Goal: Information Seeking & Learning: Understand process/instructions

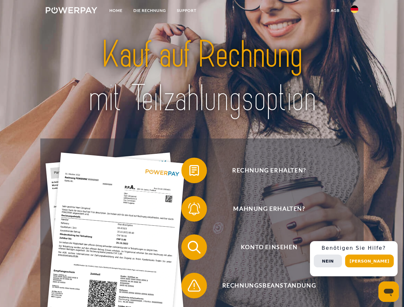
click at [71, 11] on img at bounding box center [71, 10] width 51 height 6
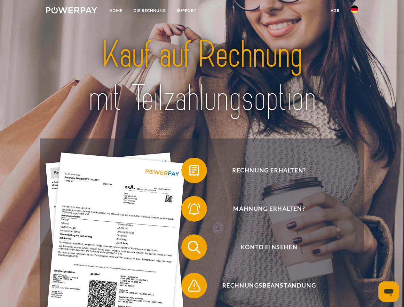
click at [354, 11] on img at bounding box center [354, 9] width 8 height 8
click at [335, 11] on link "agb" at bounding box center [335, 11] width 20 height 12
click at [189, 172] on span at bounding box center [184, 170] width 32 height 32
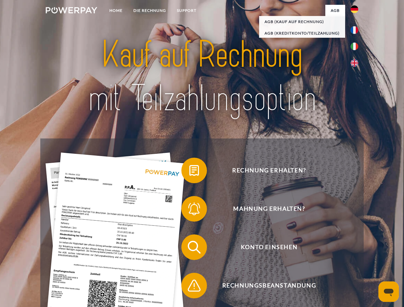
click at [189, 210] on span at bounding box center [184, 209] width 32 height 32
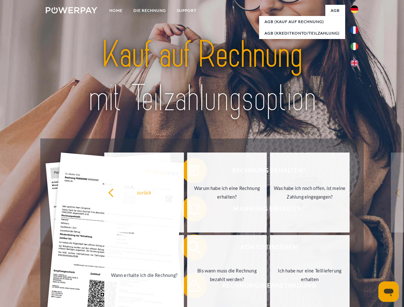
click at [189, 248] on link "Bis wann muss die Rechnung bezahlt werden?" at bounding box center [227, 275] width 80 height 80
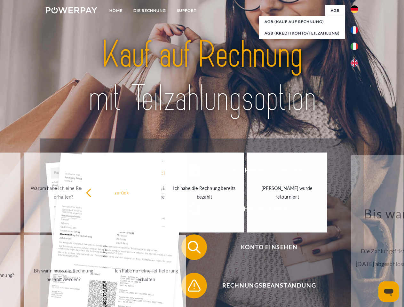
click at [189, 287] on span at bounding box center [184, 286] width 32 height 32
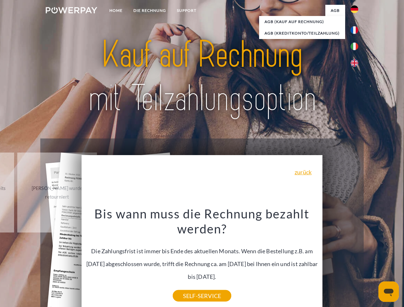
click at [356, 259] on div "Rechnung erhalten? Mahnung erhalten? Konto einsehen" at bounding box center [201, 266] width 323 height 256
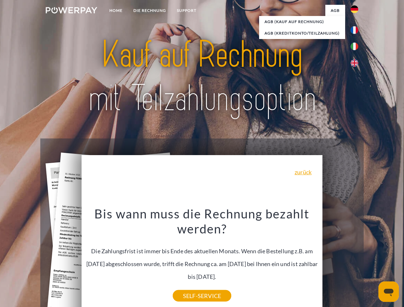
click at [340, 260] on span "Konto einsehen" at bounding box center [269, 247] width 157 height 26
click at [372, 261] on header "Home DIE RECHNUNG SUPPORT" at bounding box center [202, 221] width 404 height 442
